Goal: Information Seeking & Learning: Check status

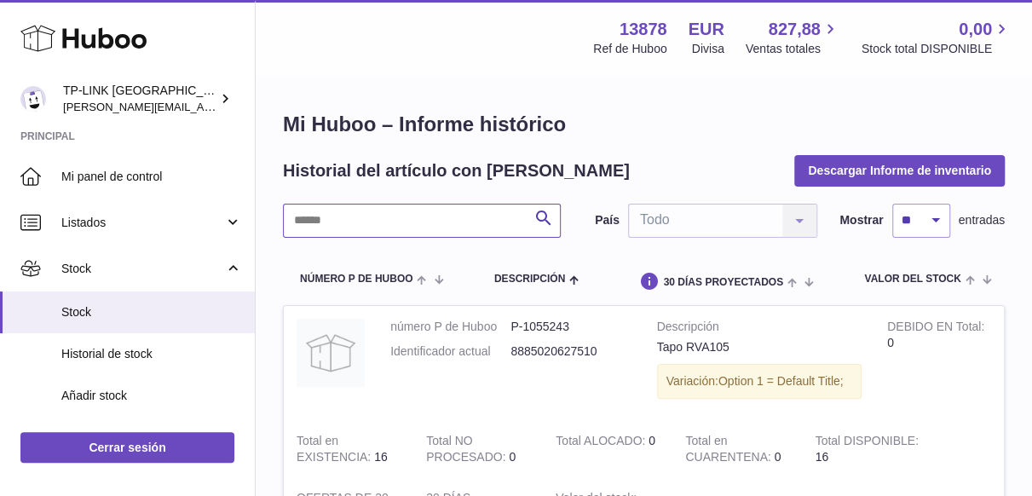
click at [379, 220] on input "text" at bounding box center [422, 221] width 278 height 34
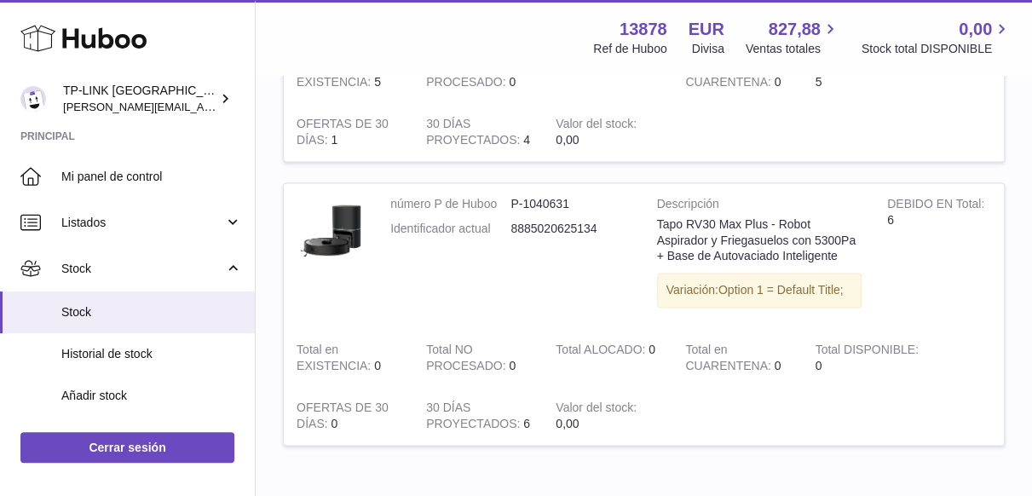
scroll to position [1023, 0]
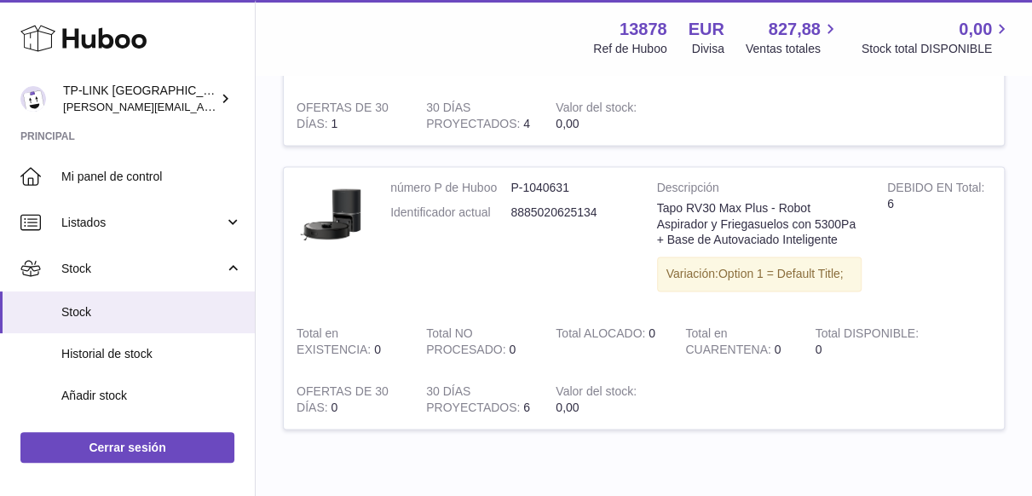
click at [922, 247] on td "DEBIDO EN Total 6" at bounding box center [939, 240] width 130 height 146
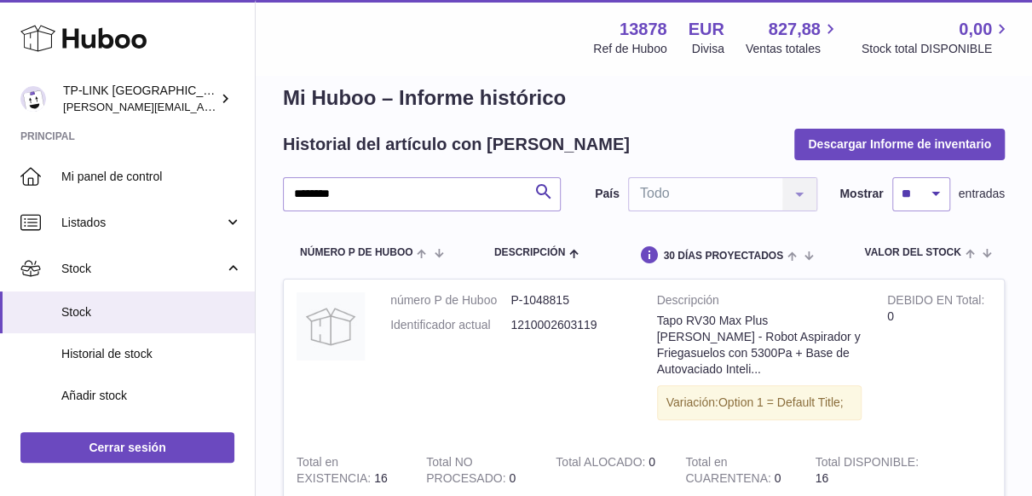
scroll to position [0, 0]
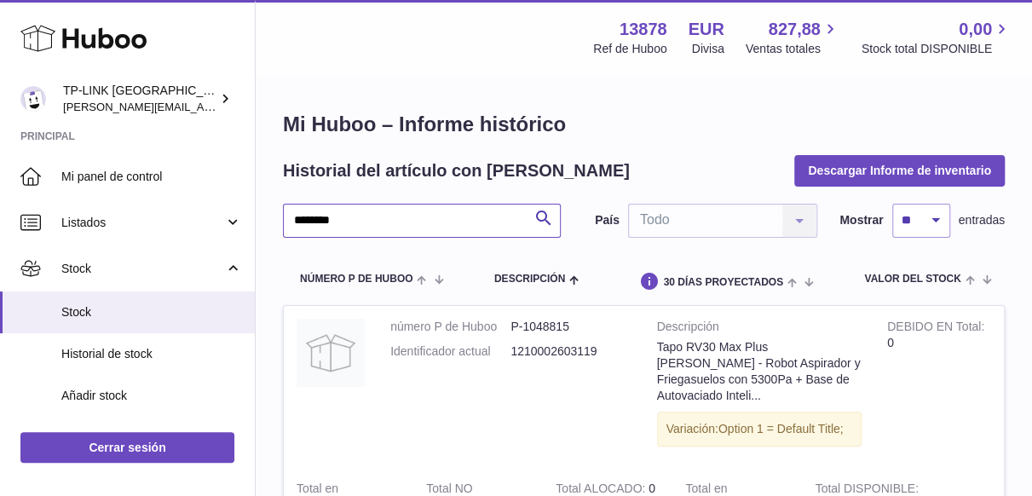
click at [307, 221] on input "********" at bounding box center [422, 221] width 278 height 34
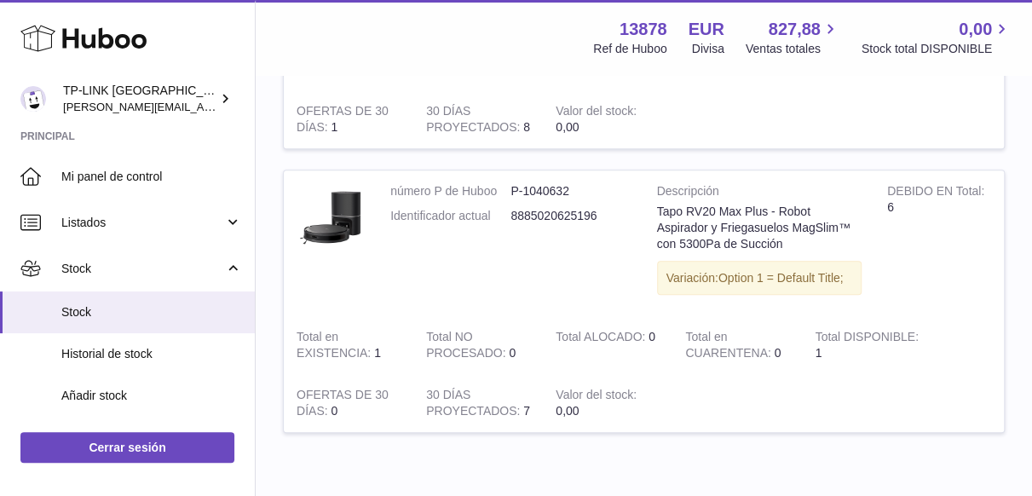
scroll to position [426, 0]
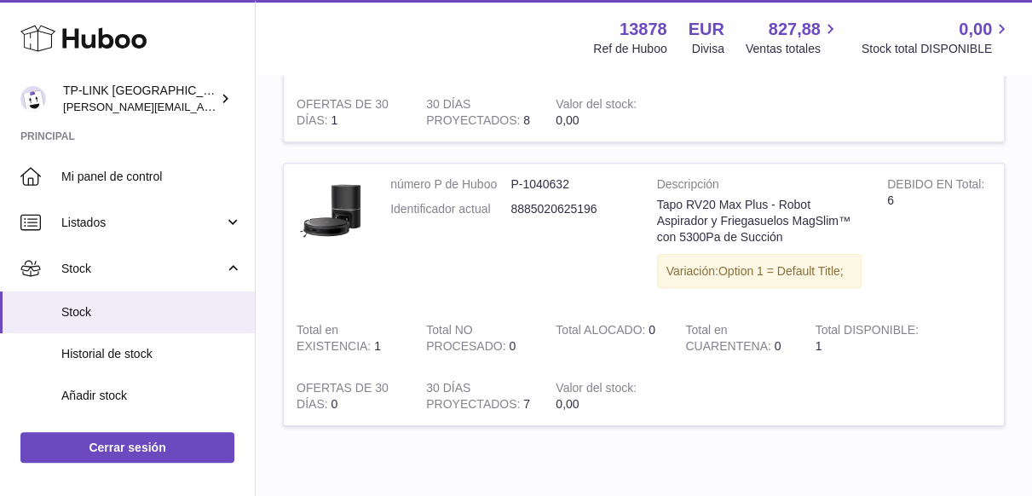
click at [909, 257] on td "DEBIDO EN Total 6" at bounding box center [939, 237] width 130 height 146
click at [899, 356] on td "Total DISPONIBLE 1" at bounding box center [867, 338] width 130 height 58
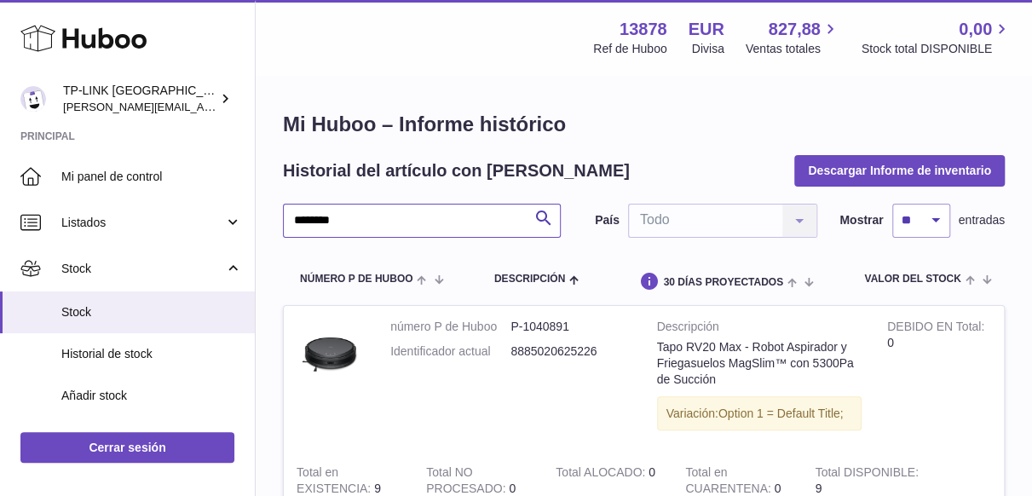
drag, startPoint x: 358, startPoint y: 216, endPoint x: 283, endPoint y: 219, distance: 75.0
click at [283, 219] on input "********" at bounding box center [422, 221] width 278 height 34
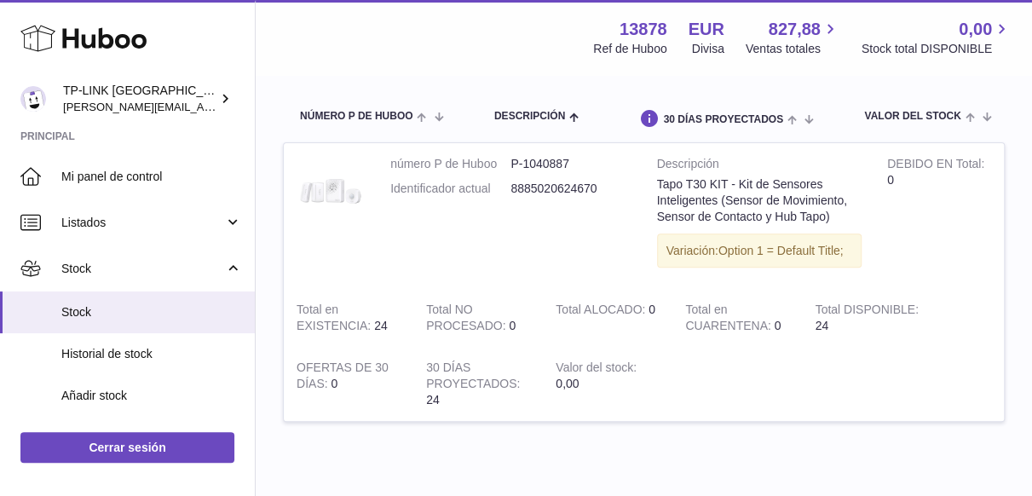
scroll to position [170, 0]
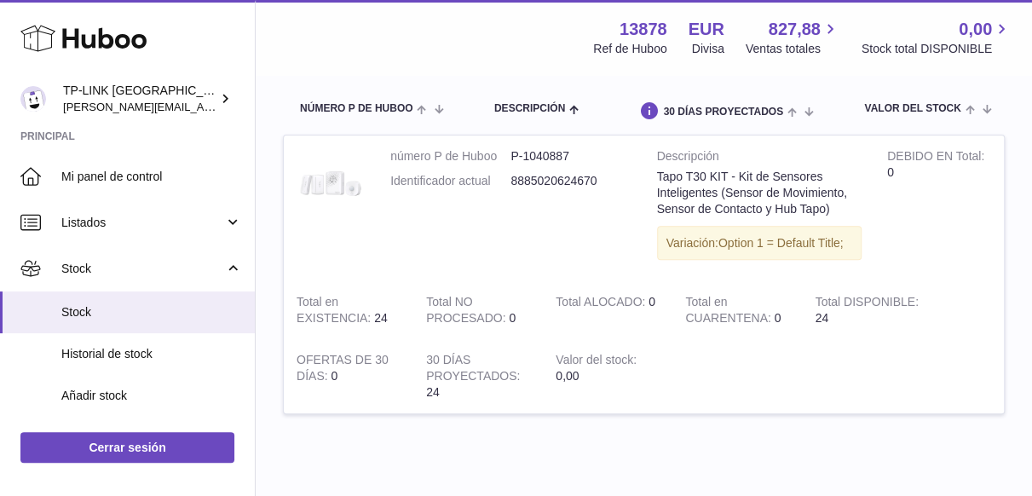
drag, startPoint x: 938, startPoint y: 340, endPoint x: 868, endPoint y: 339, distance: 69.9
click at [937, 340] on td at bounding box center [838, 376] width 332 height 74
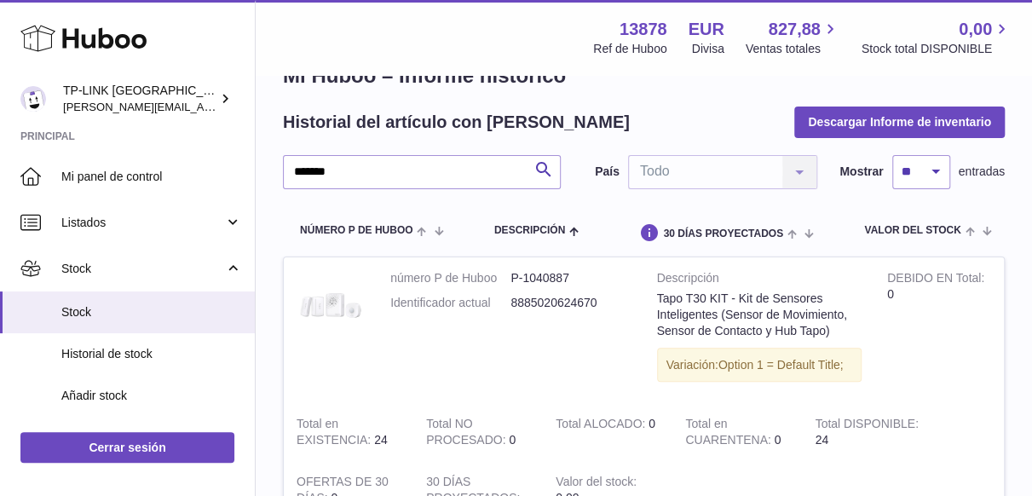
scroll to position [0, 0]
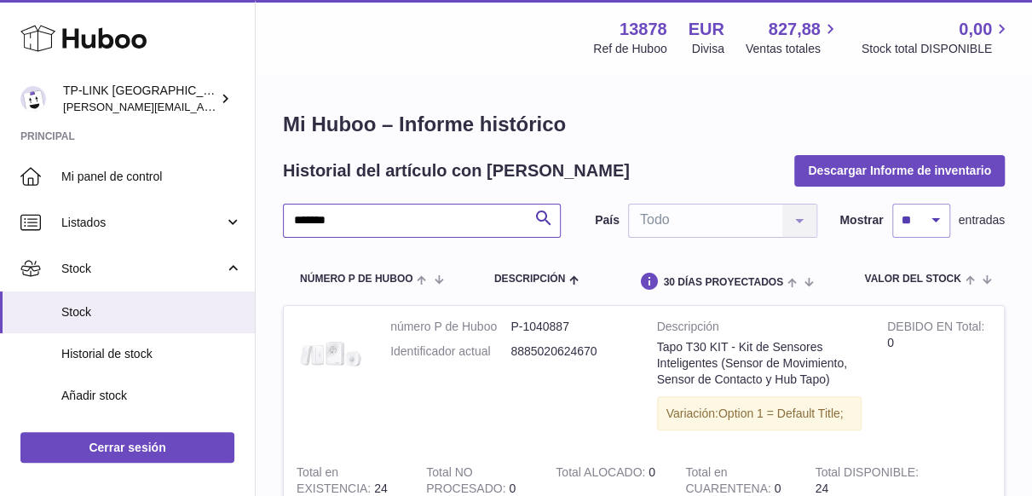
drag, startPoint x: 339, startPoint y: 225, endPoint x: 286, endPoint y: 222, distance: 52.9
click at [286, 222] on input "*******" at bounding box center [422, 221] width 278 height 34
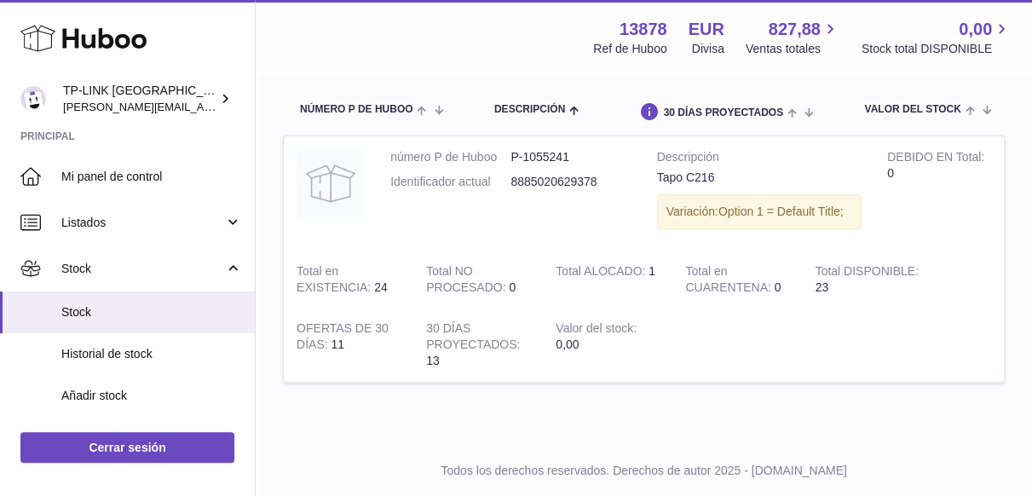
scroll to position [170, 0]
click at [910, 347] on td at bounding box center [838, 344] width 332 height 74
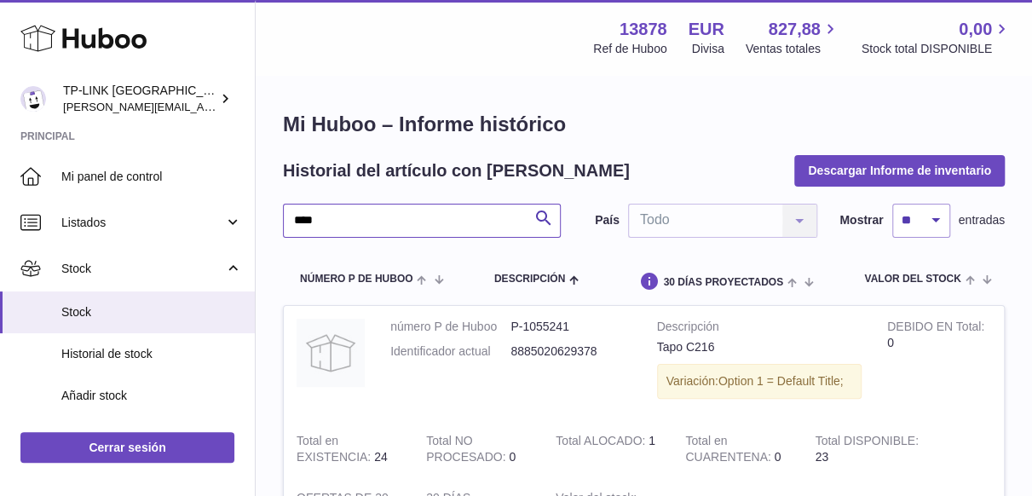
click at [358, 222] on input "****" at bounding box center [422, 221] width 278 height 34
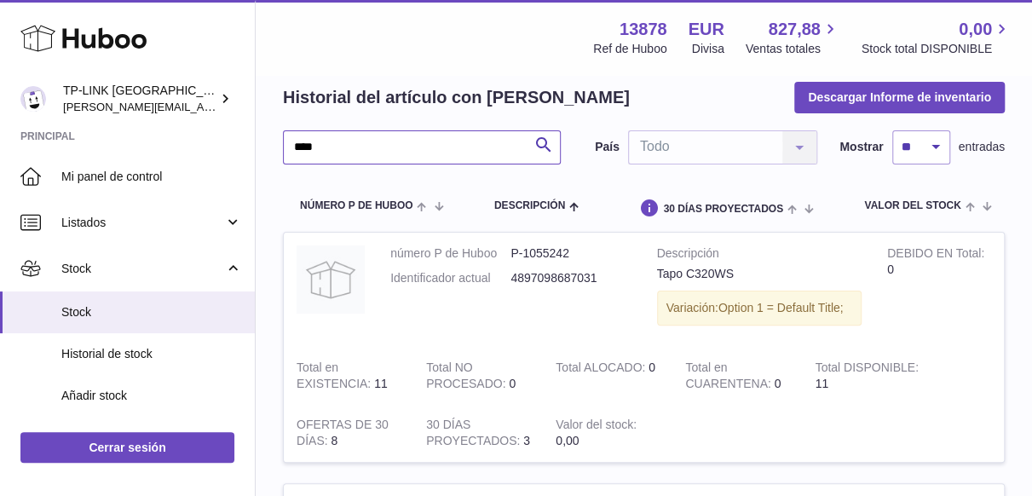
scroll to position [170, 0]
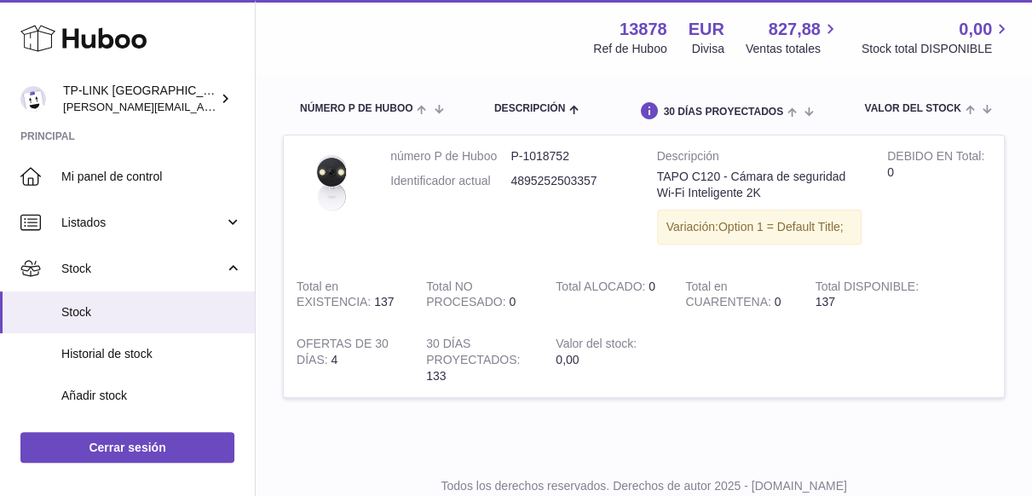
click at [949, 357] on td at bounding box center [838, 360] width 332 height 74
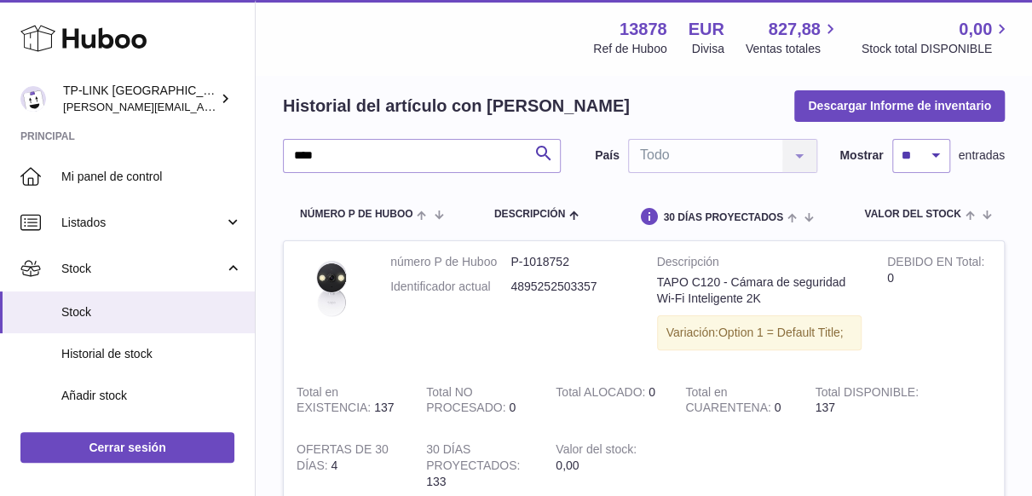
scroll to position [0, 0]
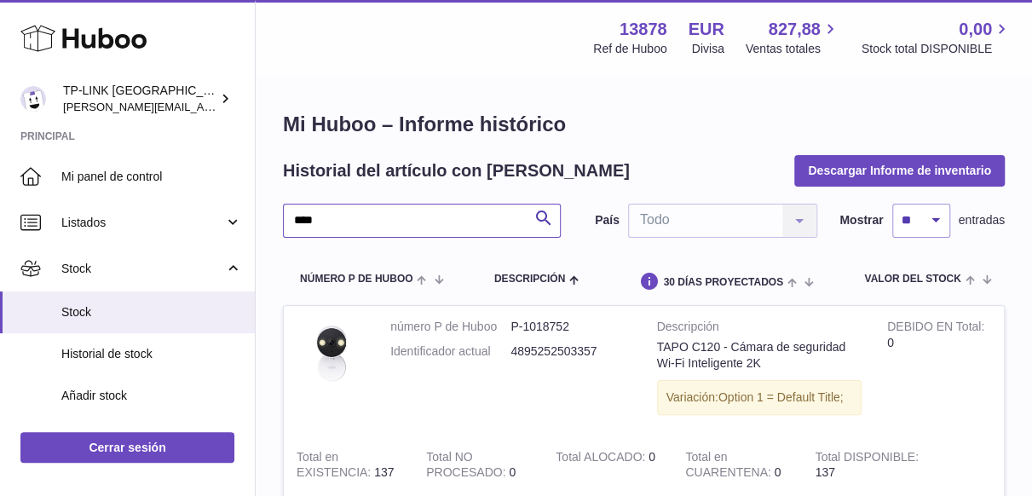
drag, startPoint x: 328, startPoint y: 217, endPoint x: 286, endPoint y: 216, distance: 41.8
click at [291, 216] on input "****" at bounding box center [422, 221] width 278 height 34
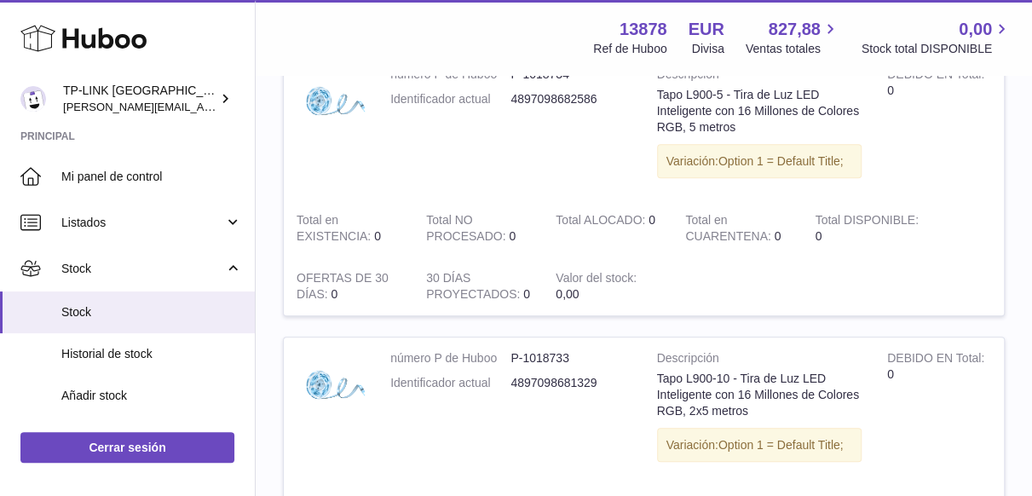
scroll to position [341, 0]
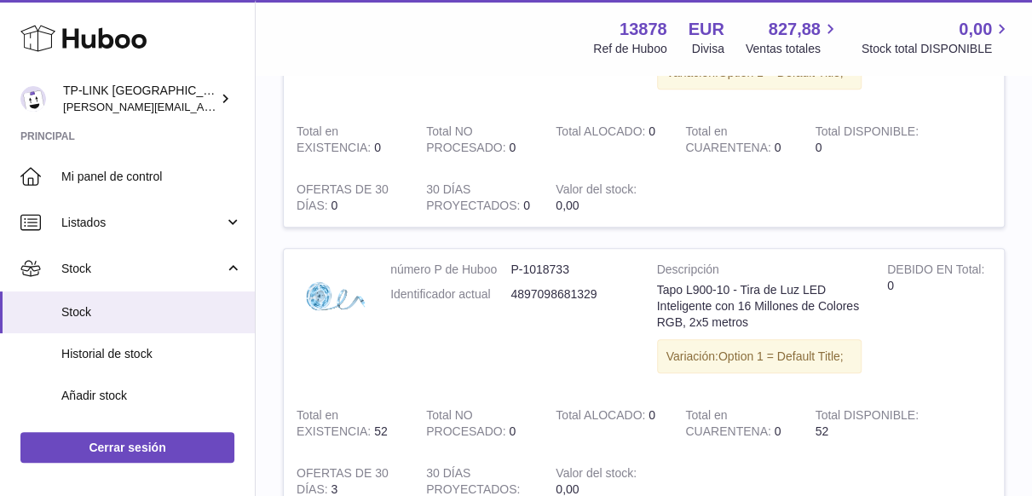
click at [917, 343] on td "DEBIDO EN Total 0" at bounding box center [939, 322] width 130 height 146
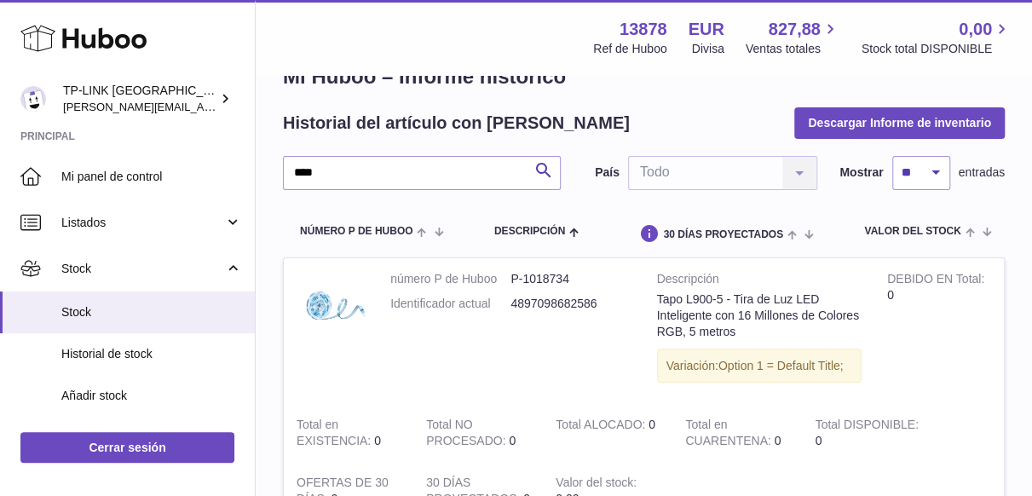
scroll to position [0, 0]
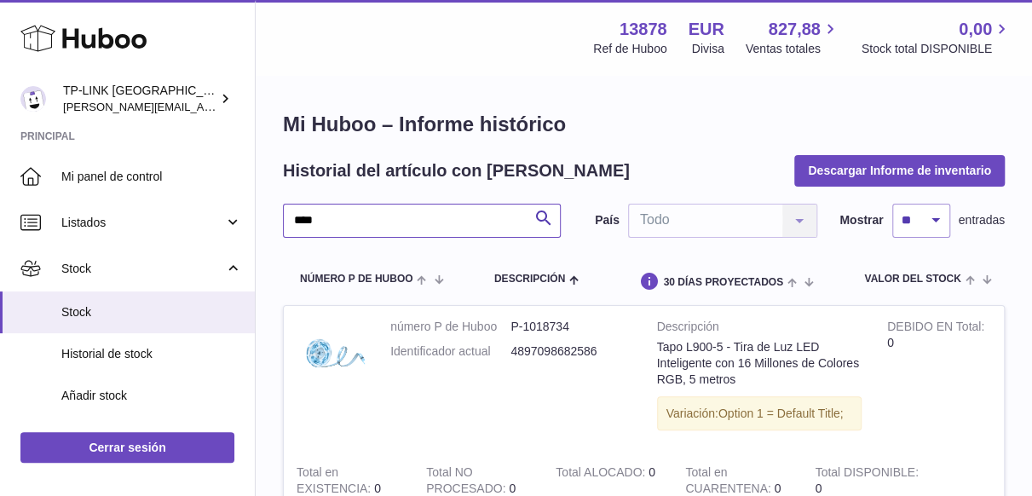
drag, startPoint x: 349, startPoint y: 219, endPoint x: 266, endPoint y: 213, distance: 83.7
click at [266, 213] on div "Mi Huboo – Informe histórico Historial del artículo con [PERSON_NAME] Informe d…" at bounding box center [644, 500] width 776 height 846
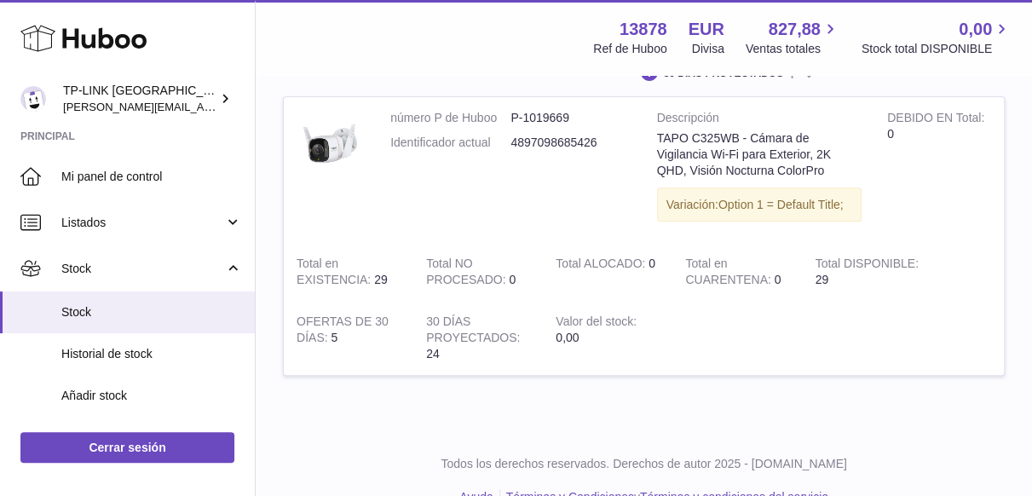
scroll to position [242, 0]
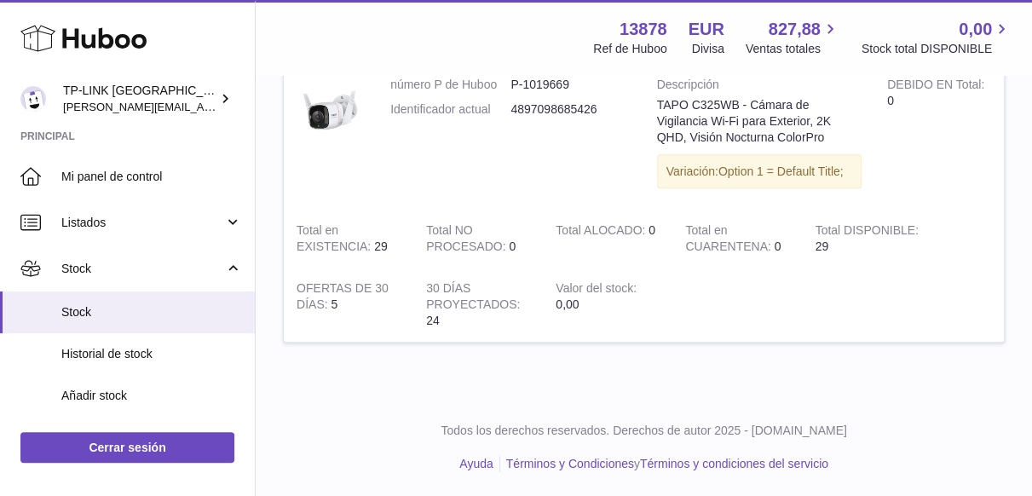
click at [924, 303] on td at bounding box center [838, 305] width 332 height 74
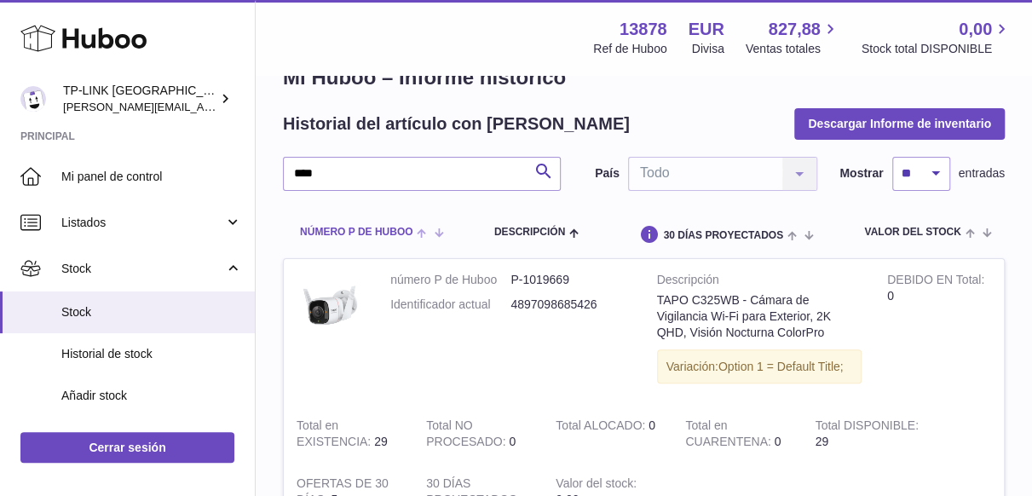
scroll to position [0, 0]
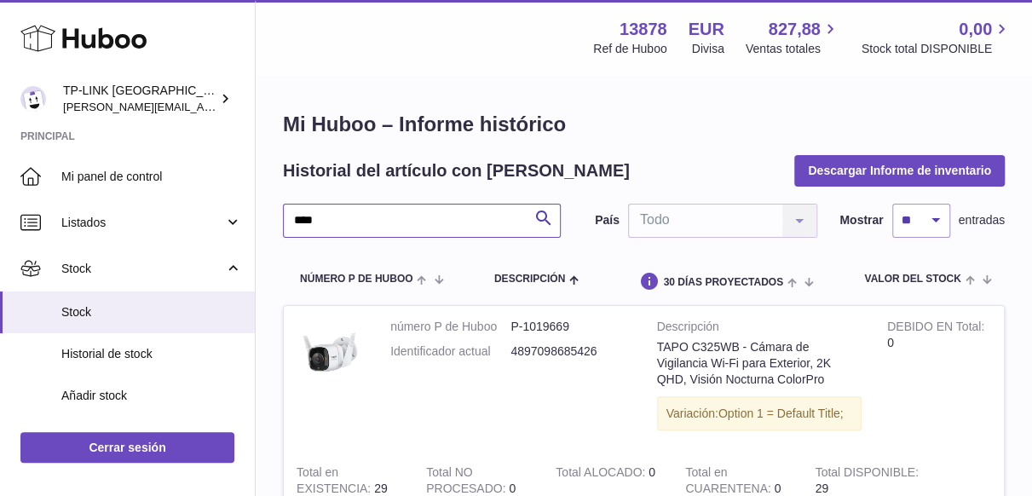
drag, startPoint x: 344, startPoint y: 222, endPoint x: 284, endPoint y: 218, distance: 60.7
click at [285, 218] on input "****" at bounding box center [422, 221] width 278 height 34
drag, startPoint x: 338, startPoint y: 220, endPoint x: 264, endPoint y: 214, distance: 74.4
click at [264, 214] on div "[PERSON_NAME] – Informe histórico Historial del artículo con [PERSON_NAME] Info…" at bounding box center [644, 358] width 776 height 563
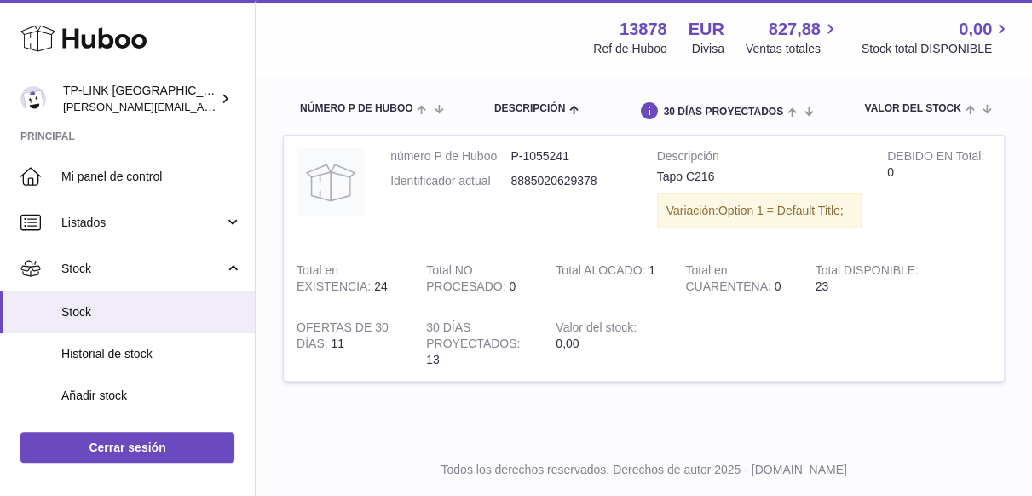
scroll to position [85, 0]
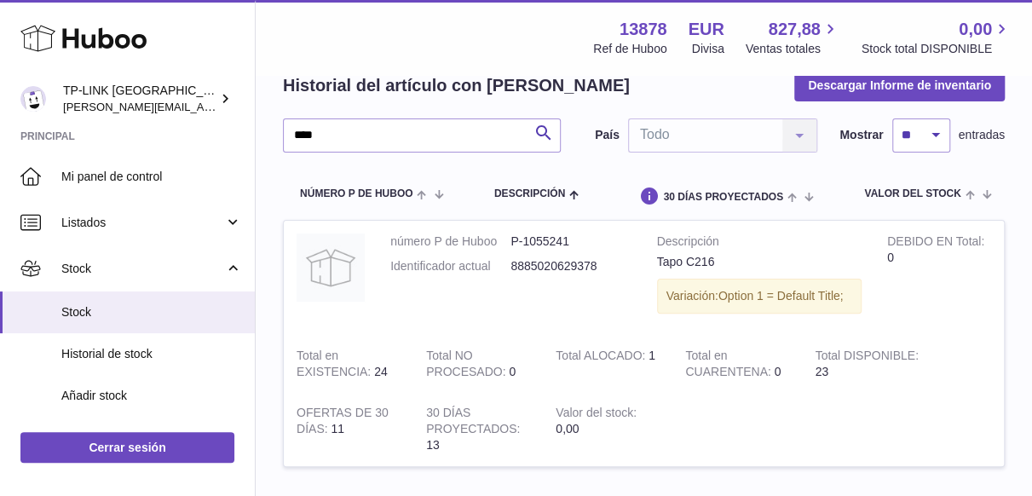
drag, startPoint x: 933, startPoint y: 307, endPoint x: 912, endPoint y: 314, distance: 22.4
click at [933, 307] on td "DEBIDO EN Total 0" at bounding box center [939, 278] width 130 height 114
drag, startPoint x: 337, startPoint y: 130, endPoint x: 302, endPoint y: 130, distance: 35.0
click at [302, 130] on input "****" at bounding box center [422, 135] width 278 height 34
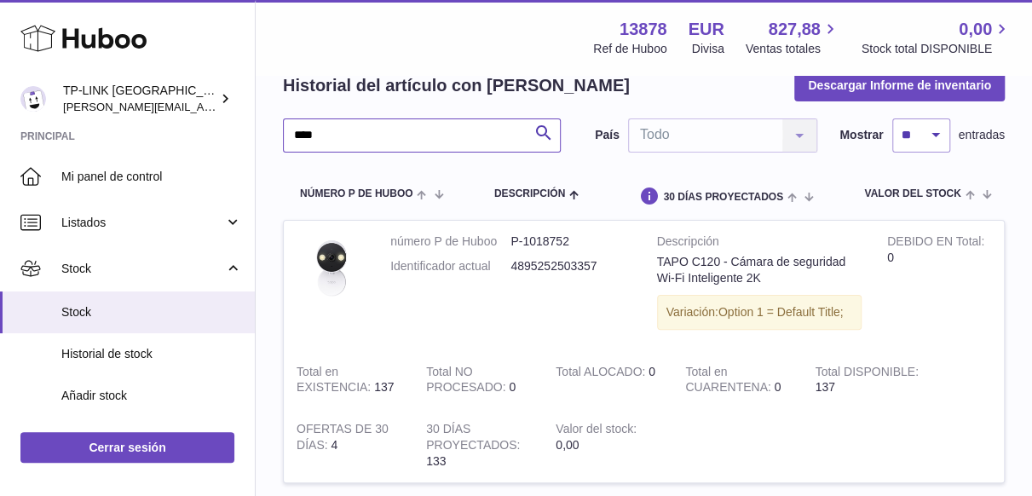
drag, startPoint x: 340, startPoint y: 131, endPoint x: 230, endPoint y: 141, distance: 110.3
click at [230, 141] on div "Huboo TP-LINK [GEOGRAPHIC_DATA], SOCIEDAD LIMITADA [PERSON_NAME][EMAIL_ADDRESS]…" at bounding box center [516, 277] width 1032 height 724
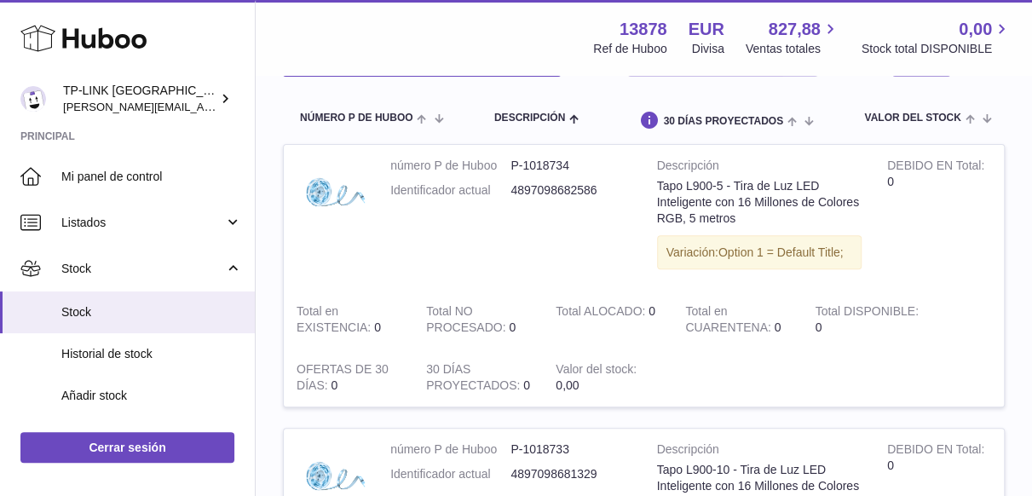
scroll to position [341, 0]
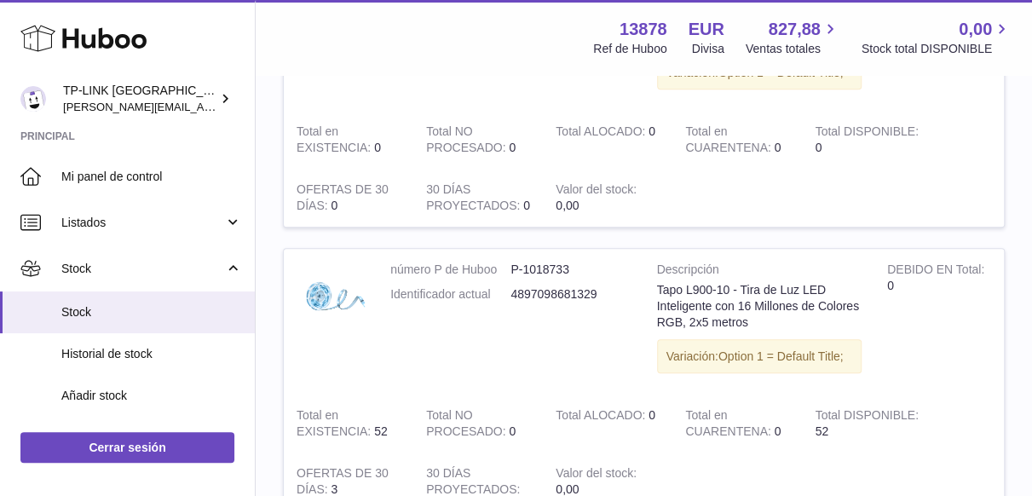
click at [920, 330] on td "DEBIDO EN Total 0" at bounding box center [939, 322] width 130 height 146
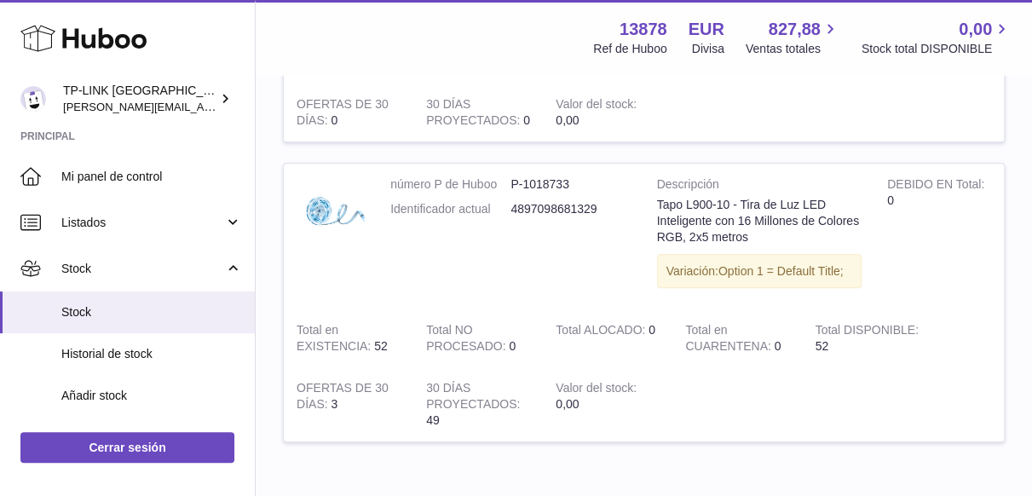
click at [932, 256] on td "DEBIDO EN Total 0" at bounding box center [939, 237] width 130 height 146
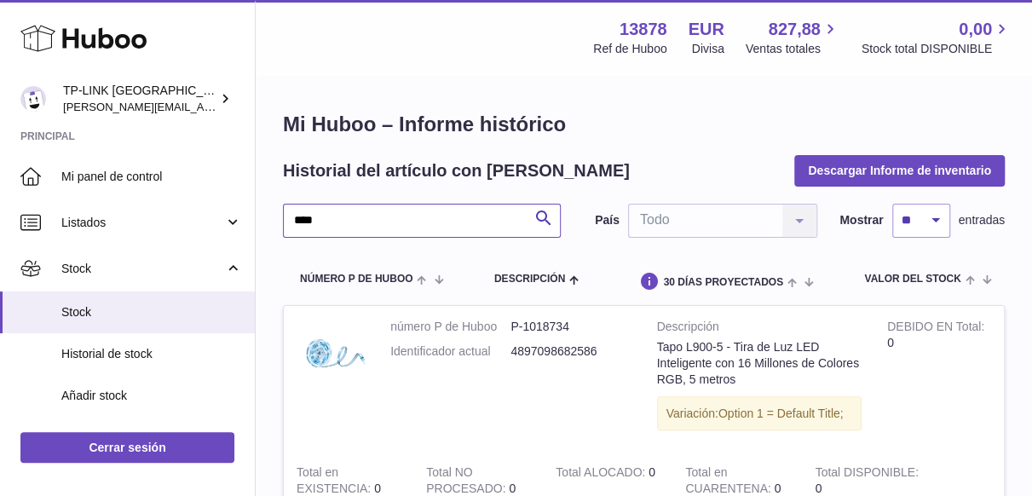
drag, startPoint x: 368, startPoint y: 214, endPoint x: 273, endPoint y: 211, distance: 95.5
click at [273, 211] on div "Mi Huboo – Informe histórico Historial del artículo con [PERSON_NAME] Informe d…" at bounding box center [644, 500] width 776 height 846
drag, startPoint x: 938, startPoint y: 409, endPoint x: 922, endPoint y: 406, distance: 15.7
click at [938, 409] on td "DEBIDO EN Total 0" at bounding box center [939, 379] width 130 height 146
click at [923, 403] on td "DEBIDO EN Total 0" at bounding box center [939, 379] width 130 height 146
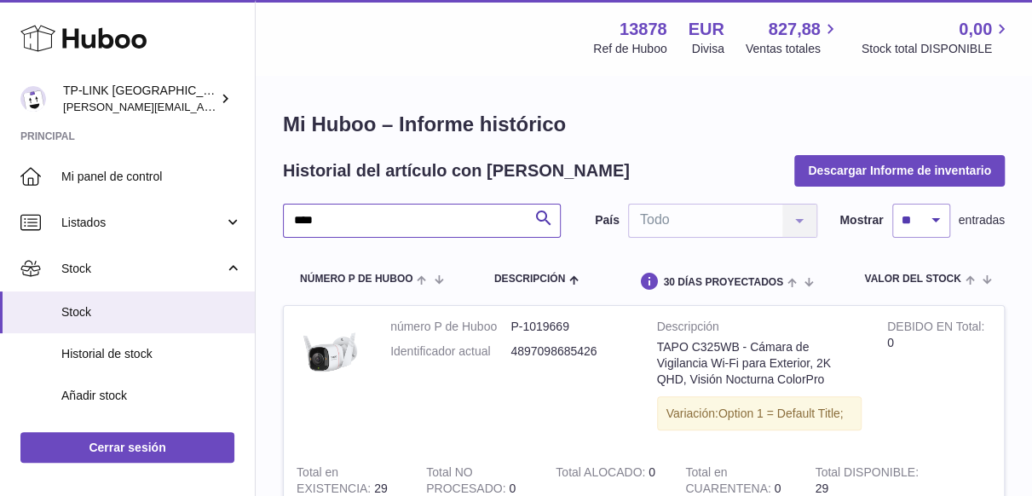
drag, startPoint x: 348, startPoint y: 222, endPoint x: 283, endPoint y: 214, distance: 65.2
click at [283, 214] on input "****" at bounding box center [422, 221] width 278 height 34
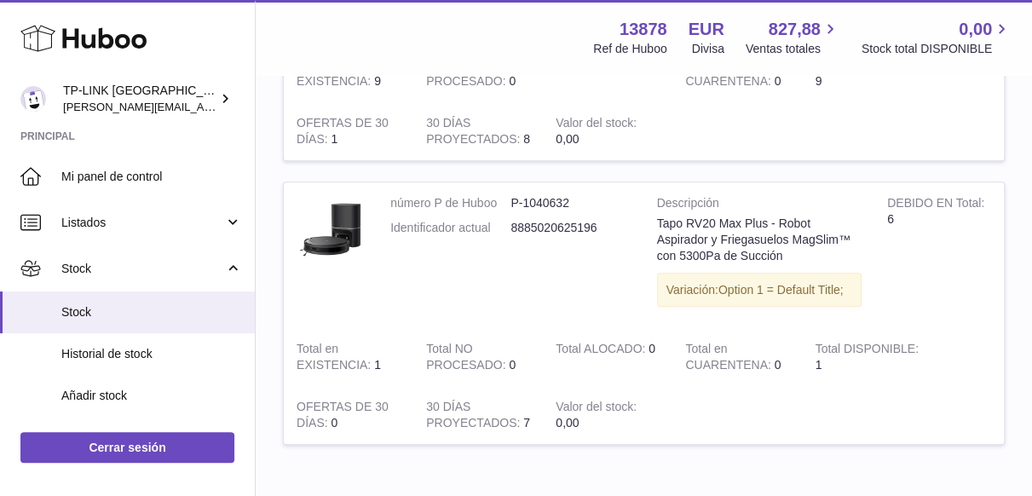
scroll to position [426, 0]
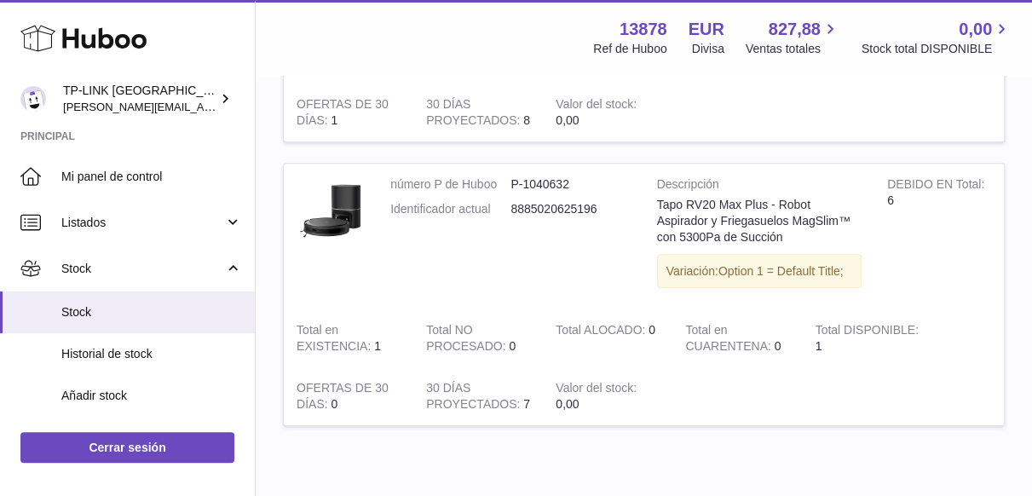
type input "******"
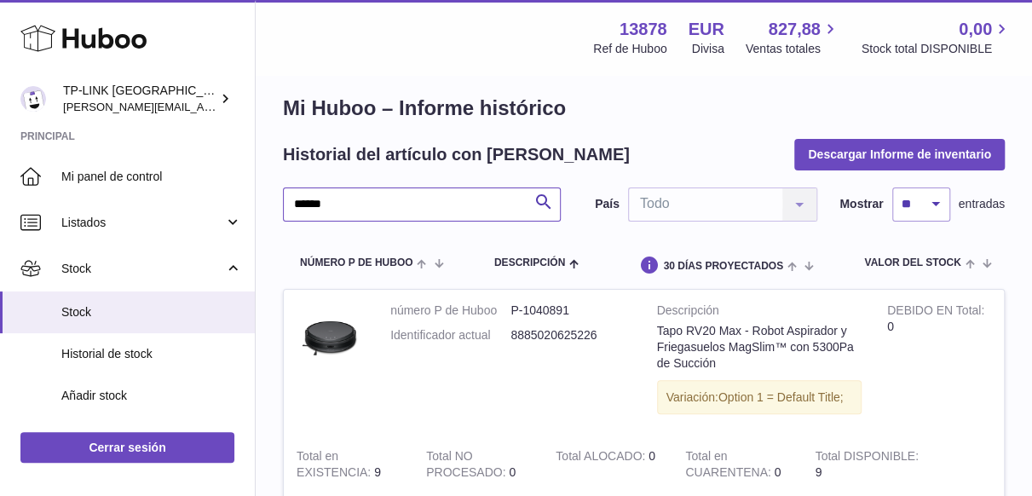
scroll to position [0, 0]
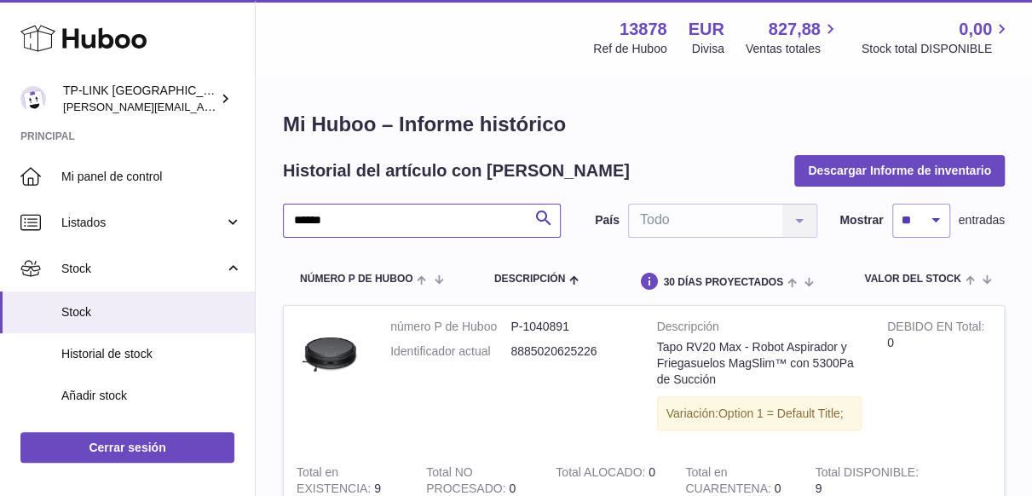
drag, startPoint x: 356, startPoint y: 213, endPoint x: 286, endPoint y: 216, distance: 70.8
click at [286, 216] on input "******" at bounding box center [422, 221] width 278 height 34
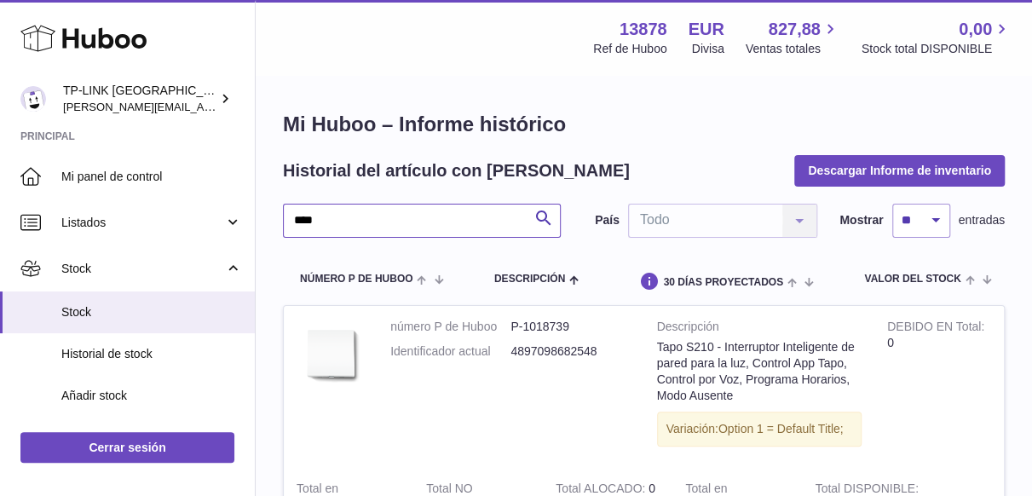
drag, startPoint x: 351, startPoint y: 222, endPoint x: 272, endPoint y: 219, distance: 79.3
click at [272, 219] on div "Mi Huboo – Informe histórico Historial del artículo con [PERSON_NAME] Informe d…" at bounding box center [644, 366] width 776 height 579
type input "****"
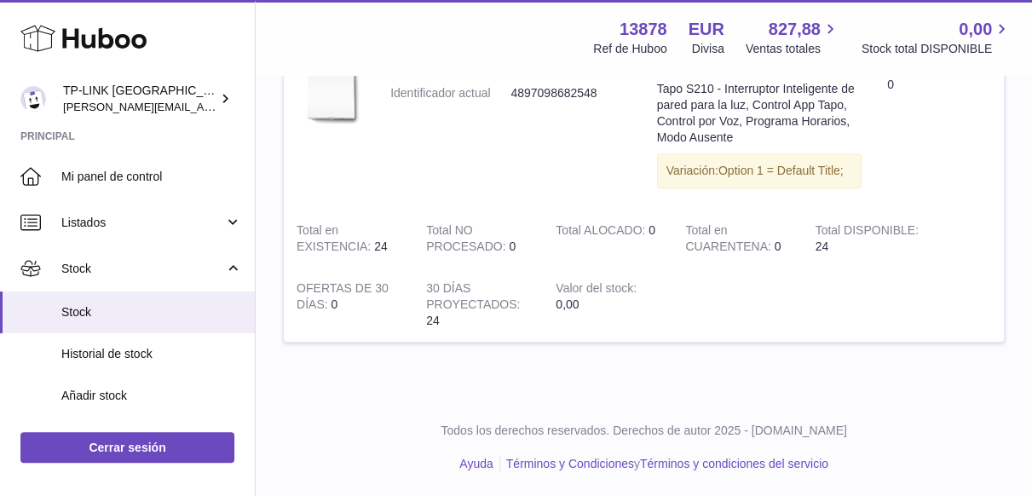
scroll to position [173, 0]
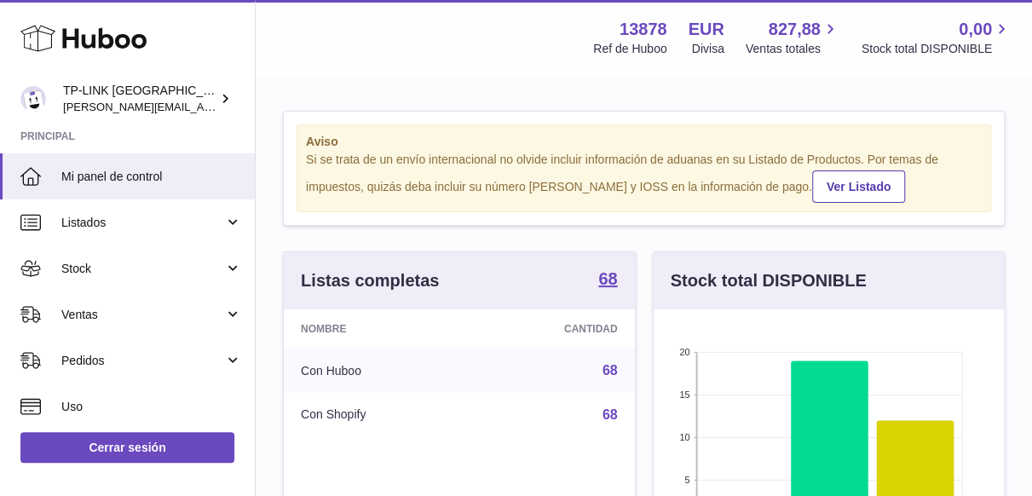
scroll to position [266, 351]
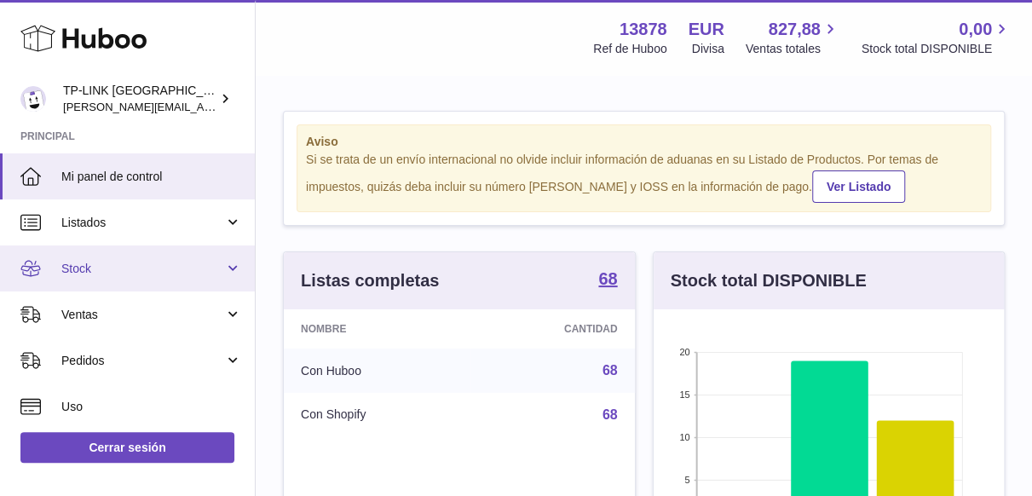
click at [218, 262] on span "Stock" at bounding box center [142, 269] width 163 height 16
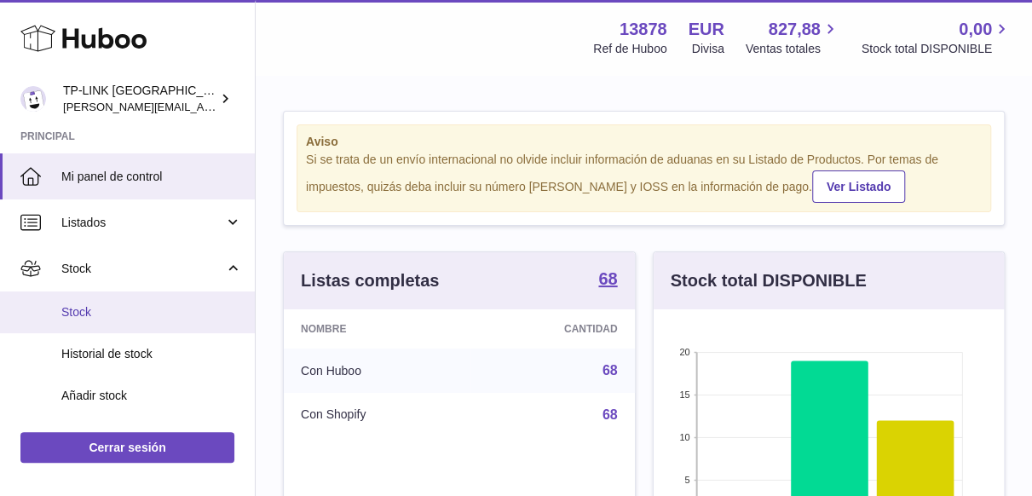
click at [105, 312] on span "Stock" at bounding box center [151, 312] width 181 height 16
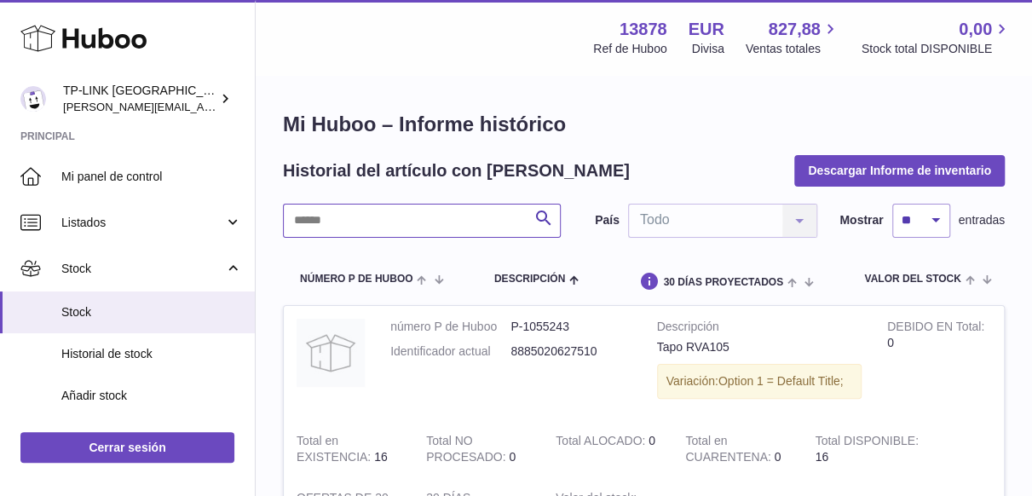
click at [363, 222] on input "text" at bounding box center [422, 221] width 278 height 34
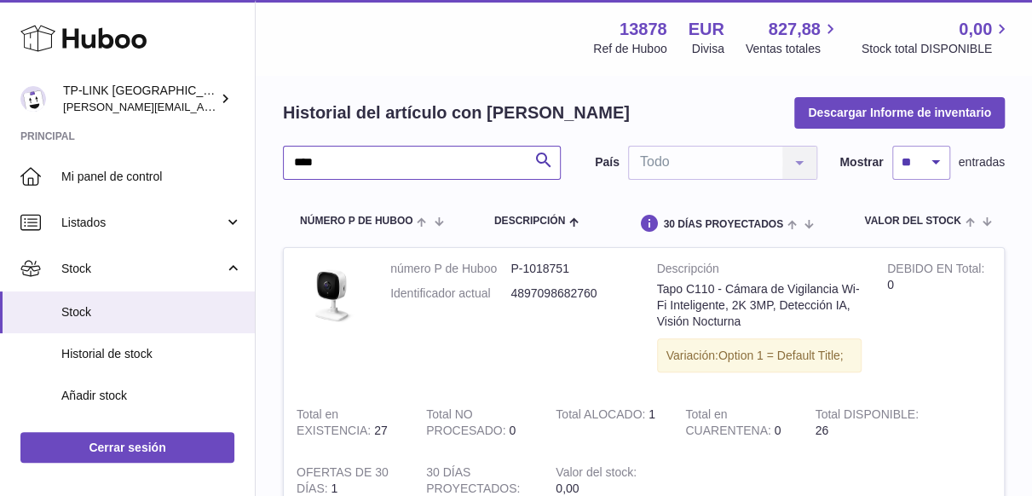
scroll to position [85, 0]
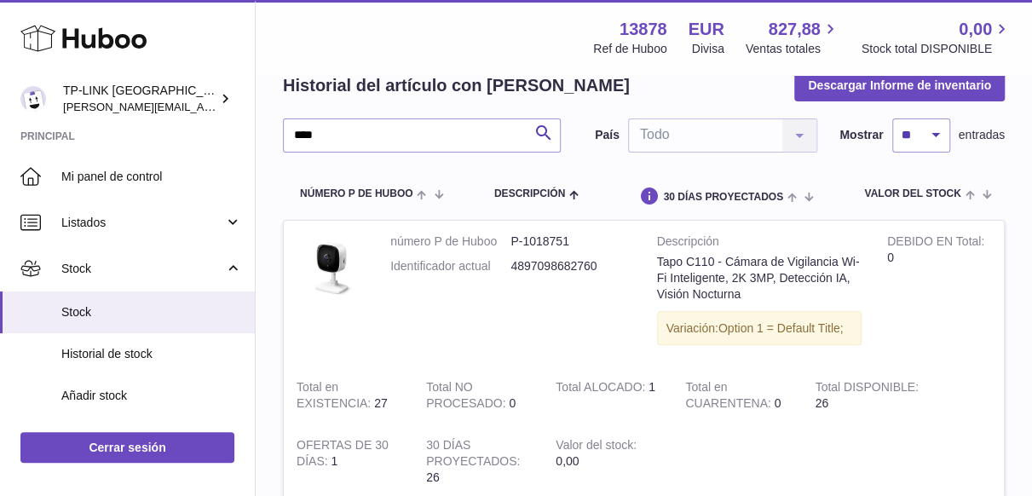
drag, startPoint x: 752, startPoint y: 380, endPoint x: 725, endPoint y: 379, distance: 26.4
click at [751, 380] on td "Total en CUARENTENA 0" at bounding box center [737, 395] width 130 height 58
click at [330, 139] on input "****" at bounding box center [422, 135] width 278 height 34
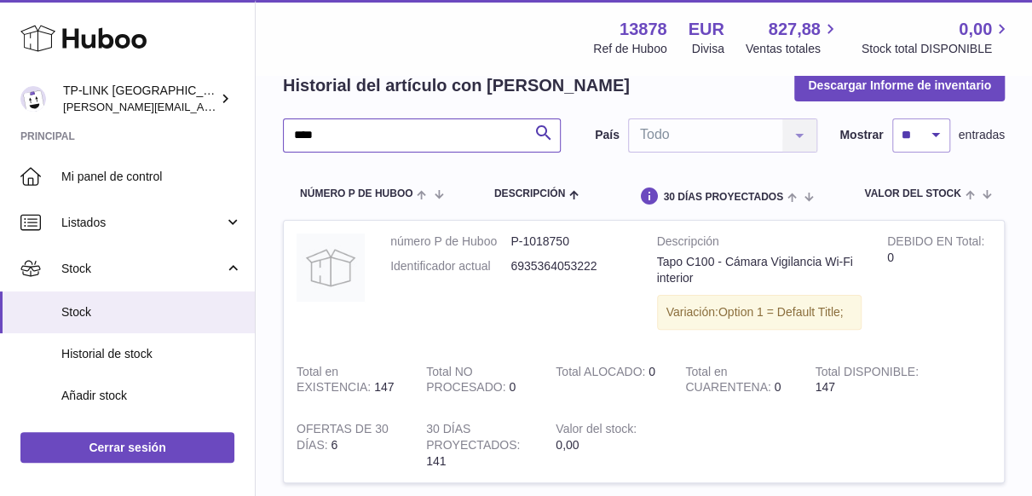
type input "****"
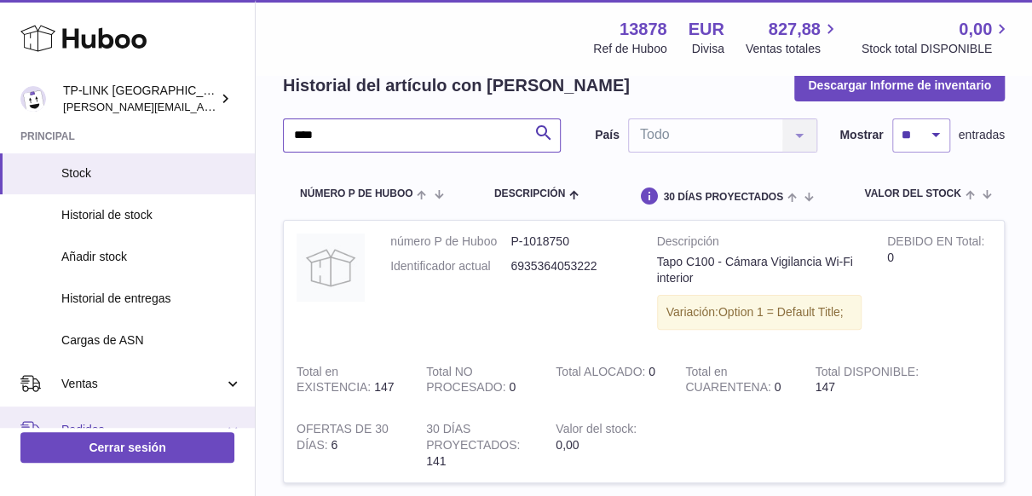
scroll to position [256, 0]
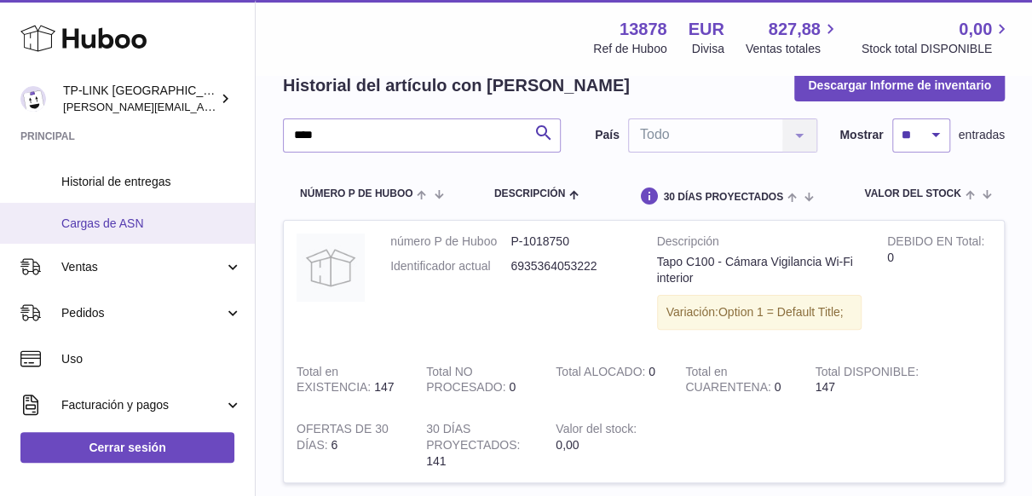
drag, startPoint x: 184, startPoint y: 186, endPoint x: 232, endPoint y: 208, distance: 52.6
click at [184, 186] on span "Historial de entregas" at bounding box center [151, 182] width 181 height 16
